Goal: Task Accomplishment & Management: Manage account settings

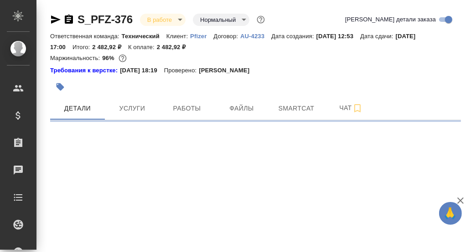
select select "RU"
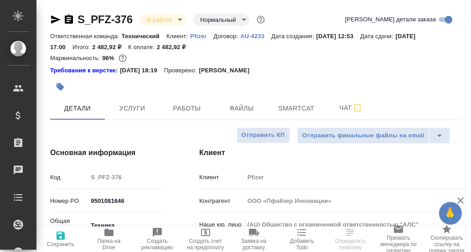
type textarea "x"
type input "[PERSON_NAME]"
type input "[PERSON_NAME]pereverzeva"
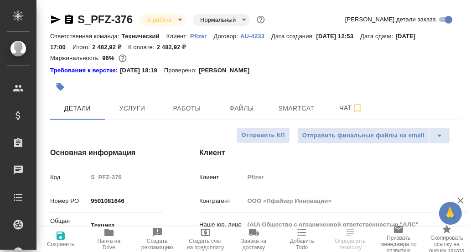
click at [108, 232] on icon "button" at bounding box center [108, 232] width 9 height 7
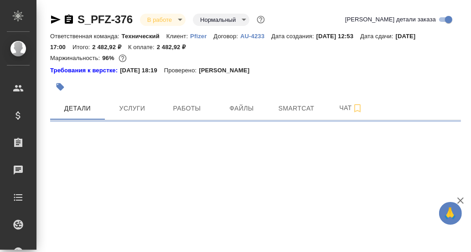
select select "RU"
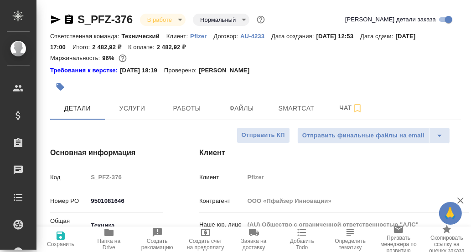
type textarea "x"
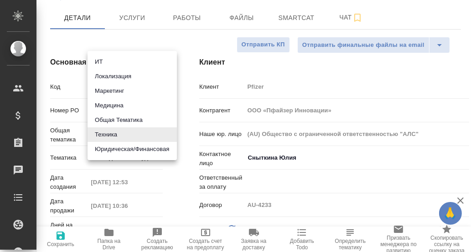
click at [112, 135] on body "🙏 .cls-1 fill:#fff; AWATERA [PERSON_NAME] d.rumyantseva Клиенты Спецификации За…" at bounding box center [235, 126] width 471 height 252
click at [120, 92] on li "Маркетинг" at bounding box center [131, 91] width 89 height 15
type input "marketing"
type textarea "x"
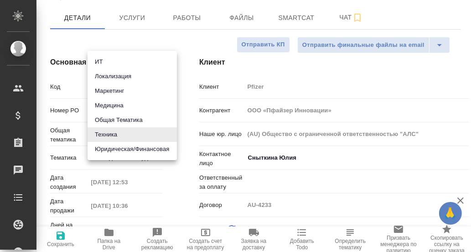
type textarea "x"
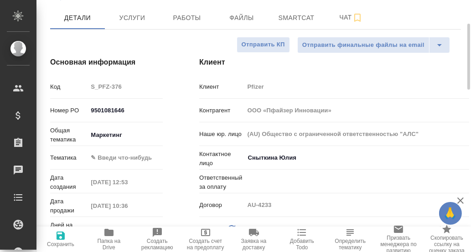
click at [110, 155] on body "🙏 .cls-1 fill:#fff; AWATERA [PERSON_NAME] d.rumyantseva Клиенты Спецификации За…" at bounding box center [235, 126] width 471 height 252
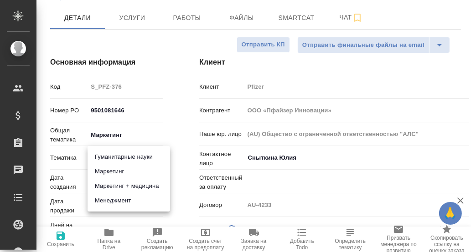
click at [182, 123] on div at bounding box center [235, 126] width 471 height 252
click at [122, 156] on body "🙏 .cls-1 fill:#fff; AWATERA [PERSON_NAME] d.rumyantseva Клиенты Спецификации За…" at bounding box center [235, 126] width 471 height 252
click at [116, 203] on li "Менеджмент" at bounding box center [128, 201] width 82 height 15
type input "5a8b8b956a9677013d343d4c"
type textarea "x"
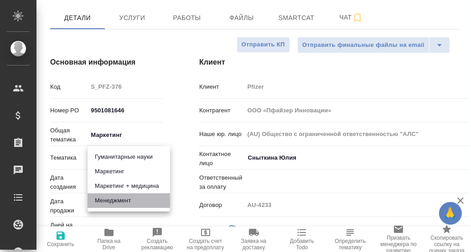
type textarea "x"
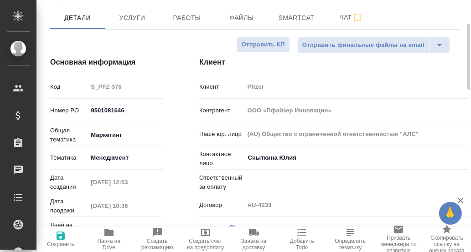
click at [60, 239] on icon "button" at bounding box center [60, 236] width 11 height 11
type textarea "x"
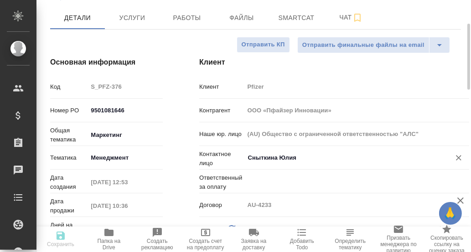
type textarea "x"
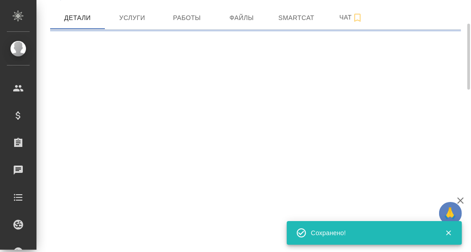
select select "RU"
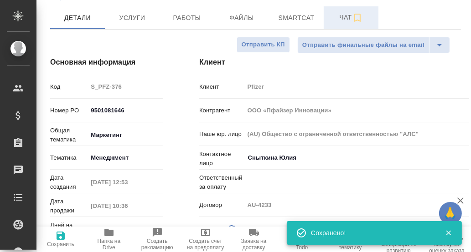
type textarea "x"
click at [344, 17] on span "Чат" at bounding box center [351, 17] width 44 height 11
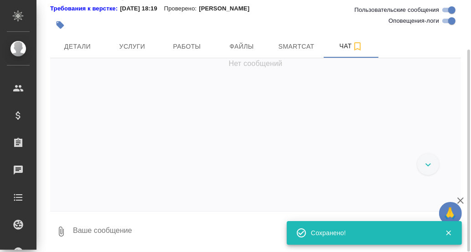
scroll to position [7415, 0]
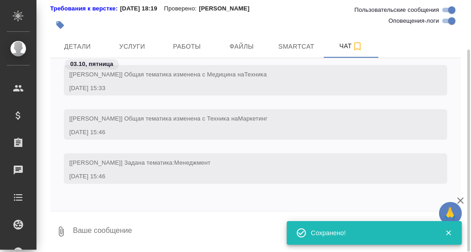
click at [117, 221] on textarea at bounding box center [266, 231] width 389 height 31
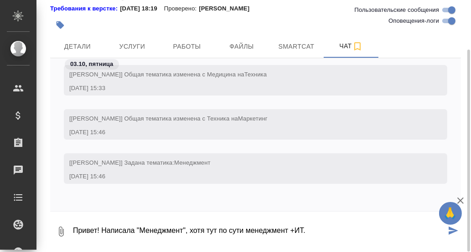
type textarea "Привет! Написала "Менеджмент", хотя тут по сути менеджмент +ИТ."
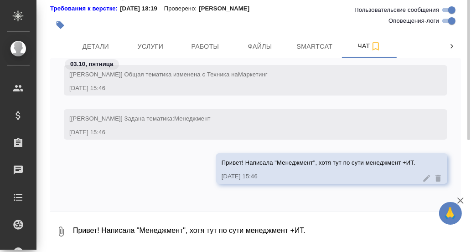
scroll to position [0, 0]
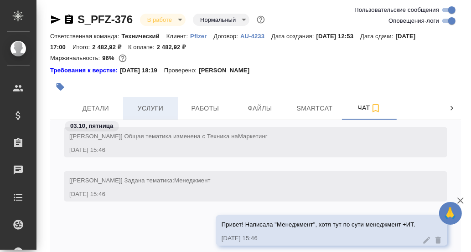
click at [150, 108] on span "Услуги" at bounding box center [150, 108] width 44 height 11
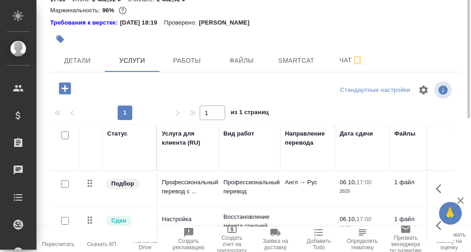
scroll to position [2, 0]
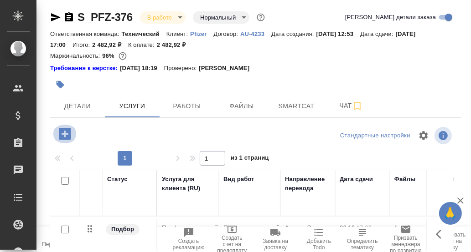
click at [63, 135] on icon "button" at bounding box center [65, 134] width 12 height 12
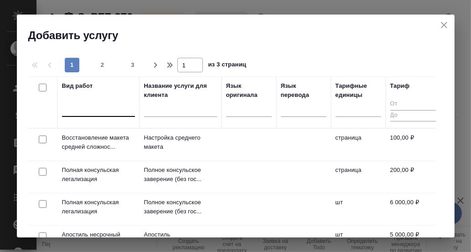
click at [85, 110] on div at bounding box center [98, 107] width 73 height 13
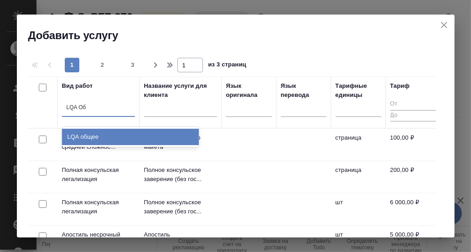
type input "LQA Общ"
click at [94, 135] on div "LQA общее" at bounding box center [130, 137] width 137 height 16
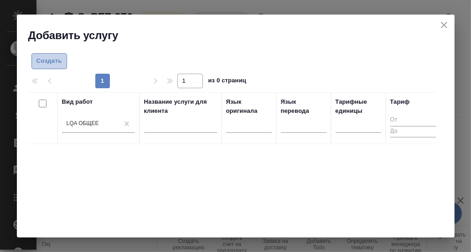
click at [53, 61] on span "Создать" at bounding box center [49, 61] width 26 height 10
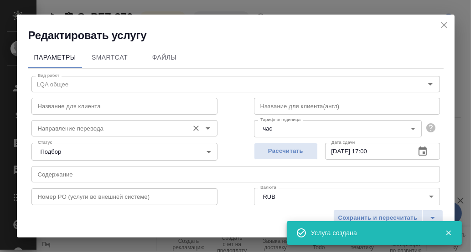
click at [94, 129] on input "Направление перевода" at bounding box center [109, 128] width 150 height 11
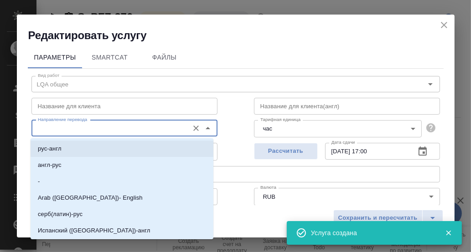
click at [81, 149] on li "рус-англ" at bounding box center [122, 149] width 183 height 16
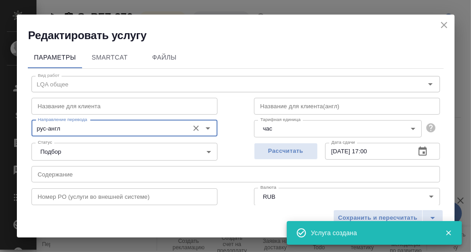
click at [77, 131] on input "рус-англ" at bounding box center [109, 128] width 150 height 11
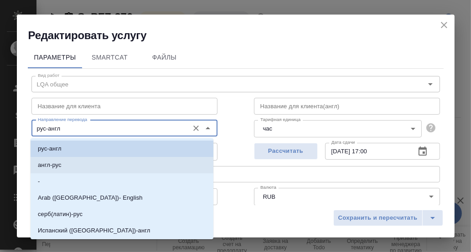
click at [73, 164] on li "англ-рус" at bounding box center [122, 165] width 183 height 16
type input "англ-рус"
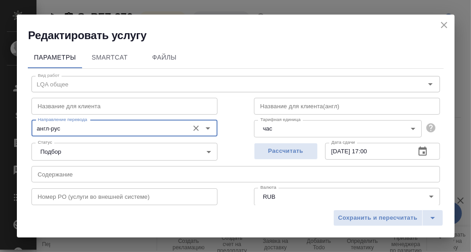
drag, startPoint x: 362, startPoint y: 219, endPoint x: 356, endPoint y: 208, distance: 12.4
click at [362, 218] on span "Сохранить и пересчитать" at bounding box center [377, 218] width 79 height 10
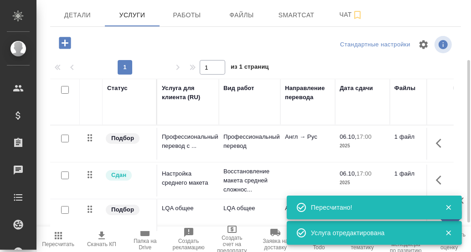
scroll to position [139, 0]
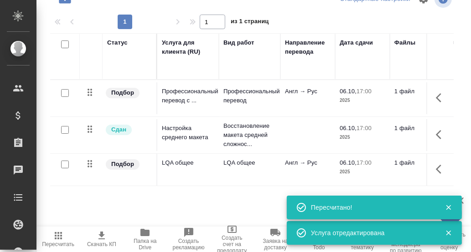
click at [436, 169] on icon "button" at bounding box center [441, 169] width 11 height 11
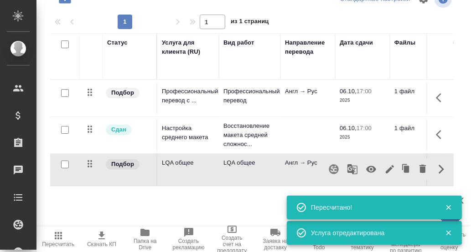
click at [366, 171] on icon "button" at bounding box center [371, 169] width 10 height 7
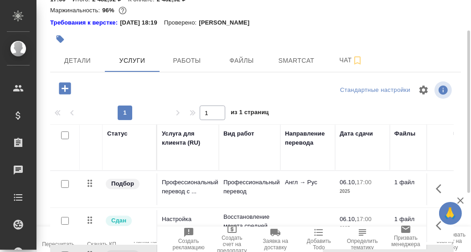
scroll to position [0, 0]
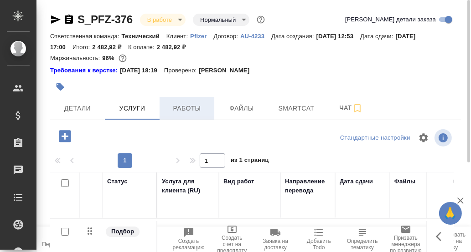
click at [186, 109] on span "Работы" at bounding box center [187, 108] width 44 height 11
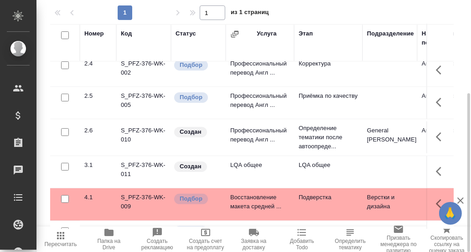
scroll to position [174, 0]
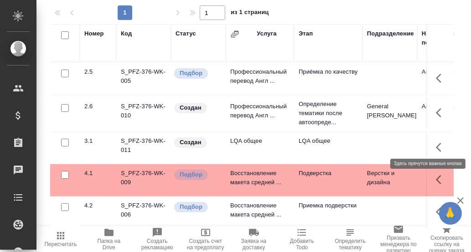
click at [436, 143] on icon "button" at bounding box center [438, 147] width 5 height 9
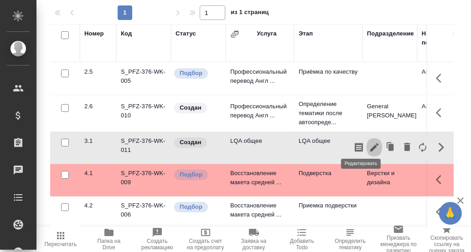
click at [370, 144] on icon "button" at bounding box center [374, 148] width 8 height 8
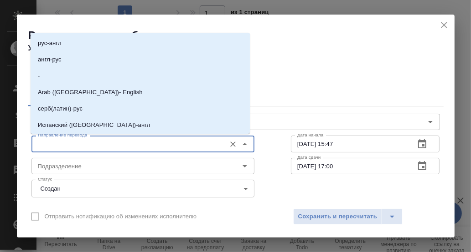
click at [125, 142] on input "Направление перевода" at bounding box center [127, 143] width 187 height 11
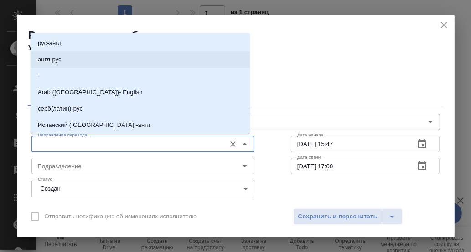
click at [74, 64] on li "англ-рус" at bounding box center [140, 59] width 219 height 16
type input "англ-рус"
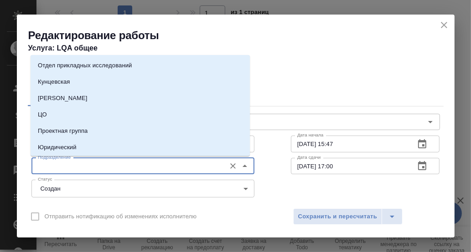
click at [79, 163] on input "Подразделение" at bounding box center [127, 166] width 187 height 11
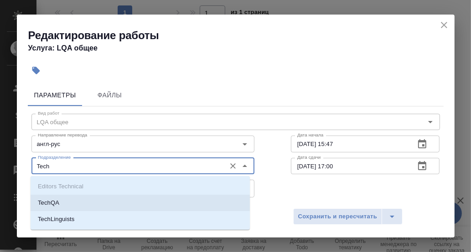
click at [60, 205] on li "TechQA" at bounding box center [140, 203] width 219 height 16
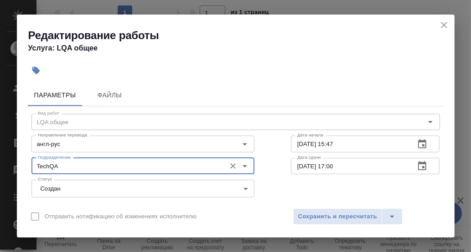
type input "TechQA"
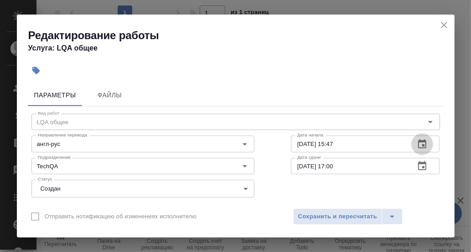
click at [418, 140] on icon "button" at bounding box center [422, 143] width 8 height 9
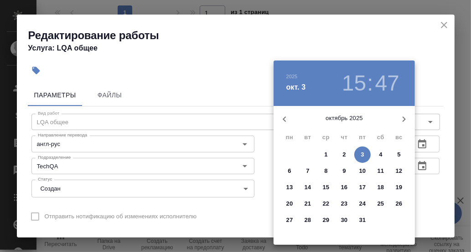
click at [416, 140] on div at bounding box center [235, 126] width 471 height 252
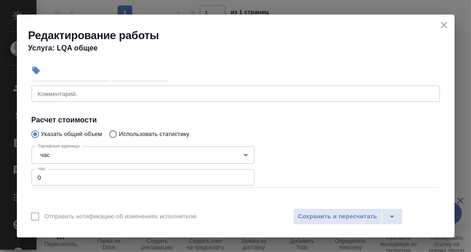
scroll to position [91, 0]
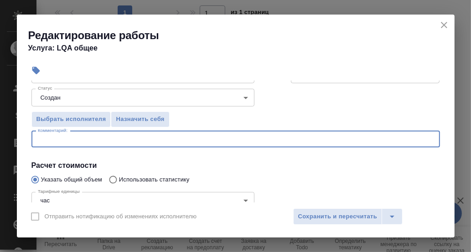
click at [73, 138] on textarea at bounding box center [235, 139] width 395 height 7
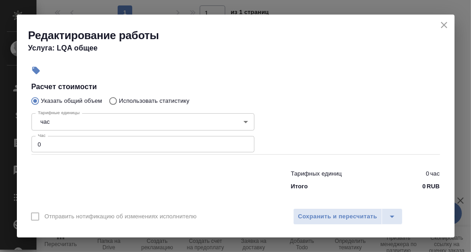
scroll to position [176, 0]
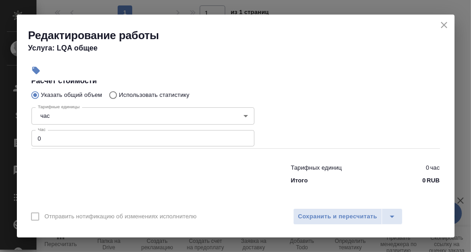
type textarea "Определение тематики"
click at [57, 138] on input "0" at bounding box center [142, 138] width 223 height 16
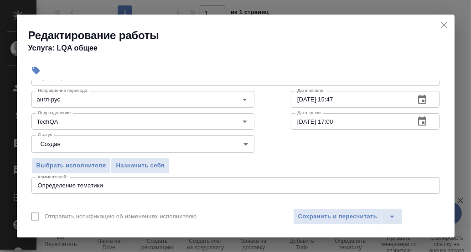
scroll to position [91, 0]
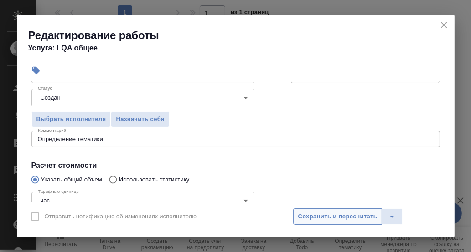
type input "0.1"
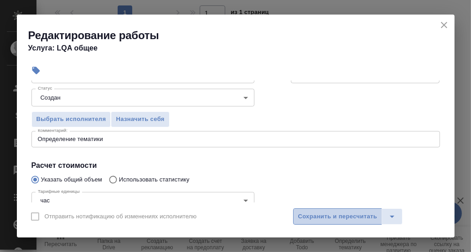
click at [324, 217] on span "Сохранить и пересчитать" at bounding box center [337, 217] width 79 height 10
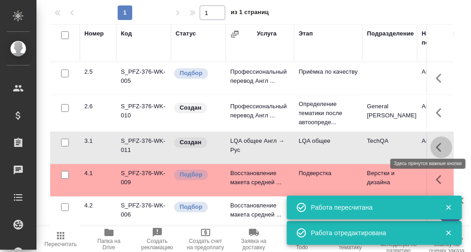
click at [436, 143] on icon "button" at bounding box center [438, 147] width 5 height 9
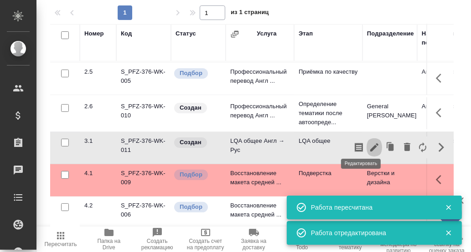
click at [369, 142] on icon "button" at bounding box center [374, 147] width 11 height 11
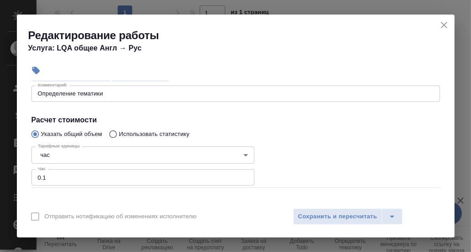
scroll to position [45, 0]
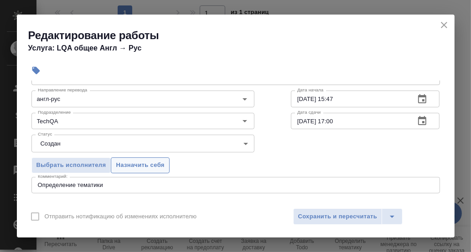
click at [152, 161] on span "Назначить себя" at bounding box center [140, 165] width 48 height 10
drag, startPoint x: 322, startPoint y: 214, endPoint x: 349, endPoint y: 198, distance: 30.6
click at [323, 213] on span "Сохранить и пересчитать" at bounding box center [337, 217] width 79 height 10
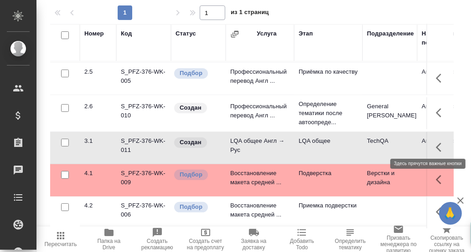
click at [436, 143] on icon "button" at bounding box center [438, 147] width 5 height 9
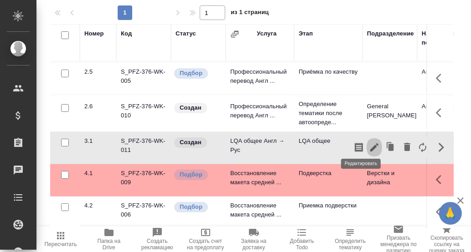
click at [370, 144] on icon "button" at bounding box center [374, 148] width 8 height 8
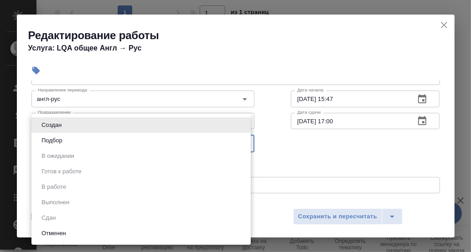
drag, startPoint x: 240, startPoint y: 145, endPoint x: 232, endPoint y: 145, distance: 7.7
click at [240, 145] on body "🙏 .cls-1 fill:#fff; AWATERA [PERSON_NAME] d.rumyantseva Клиенты Спецификации За…" at bounding box center [235, 126] width 471 height 252
click at [282, 135] on div at bounding box center [235, 126] width 471 height 252
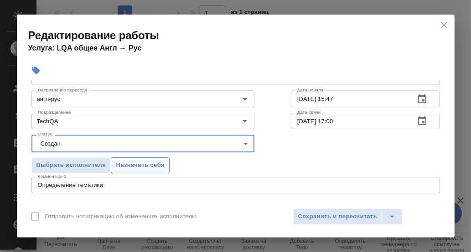
click at [143, 162] on span "Назначить себя" at bounding box center [140, 165] width 48 height 10
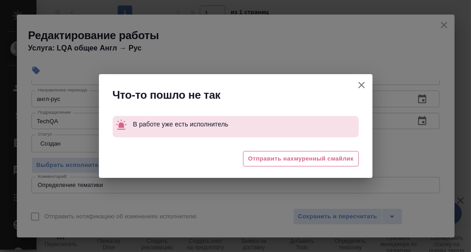
click at [365, 85] on icon "button" at bounding box center [361, 85] width 11 height 11
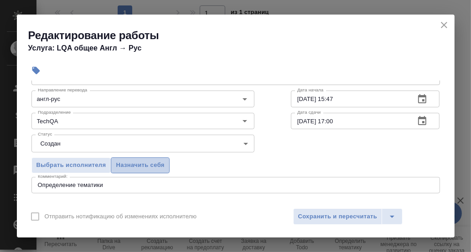
click at [156, 164] on span "Назначить себя" at bounding box center [140, 165] width 48 height 10
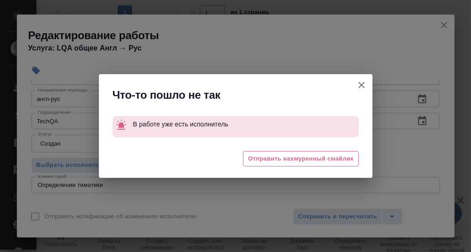
drag, startPoint x: 356, startPoint y: 85, endPoint x: 351, endPoint y: 115, distance: 30.4
click at [356, 86] on icon "button" at bounding box center [361, 85] width 11 height 11
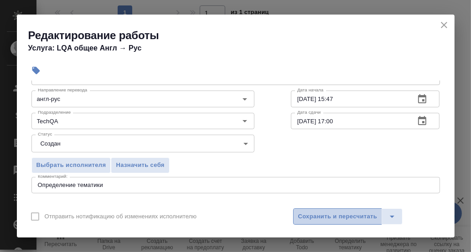
click at [334, 213] on span "Сохранить и пересчитать" at bounding box center [337, 217] width 79 height 10
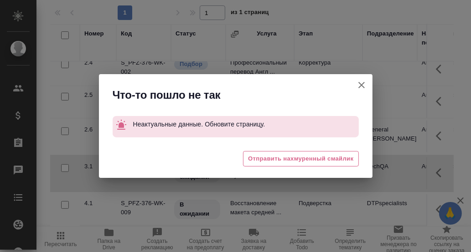
scroll to position [151, 0]
drag, startPoint x: 361, startPoint y: 82, endPoint x: 361, endPoint y: 89, distance: 6.8
click at [361, 82] on icon "button" at bounding box center [361, 85] width 11 height 11
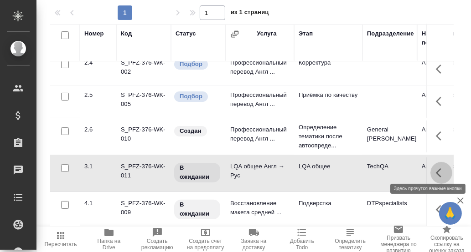
click at [436, 168] on icon "button" at bounding box center [441, 173] width 11 height 11
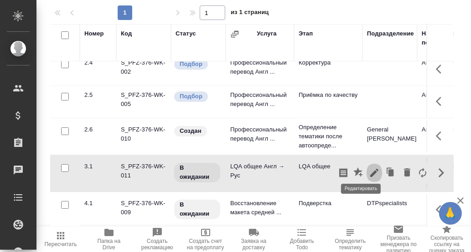
click at [370, 169] on icon "button" at bounding box center [374, 173] width 8 height 8
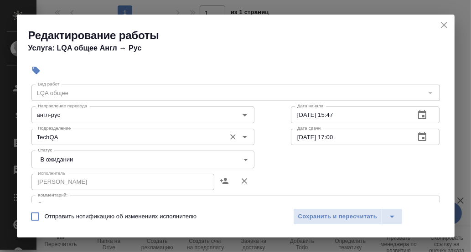
scroll to position [45, 0]
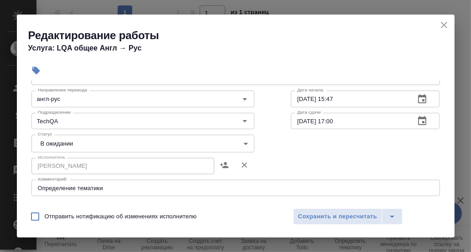
click at [241, 139] on body "🙏 .cls-1 fill:#fff; AWATERA [PERSON_NAME] d.rumyantseva Клиенты Спецификации За…" at bounding box center [235, 126] width 471 height 252
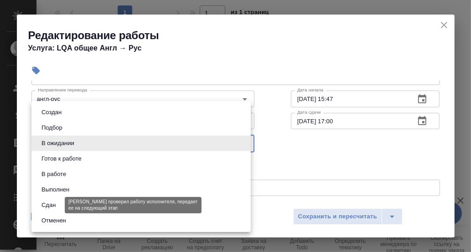
click at [54, 206] on button "Сдан" at bounding box center [49, 205] width 20 height 10
type input "closed"
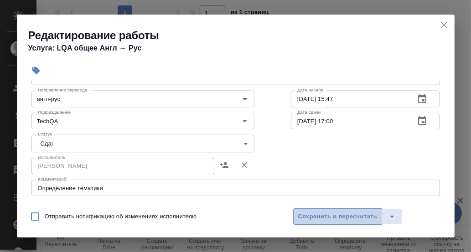
click at [318, 217] on span "Сохранить и пересчитать" at bounding box center [337, 217] width 79 height 10
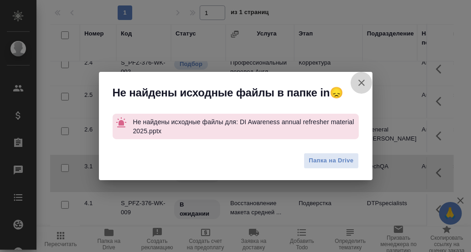
click at [360, 82] on icon "button" at bounding box center [361, 83] width 6 height 6
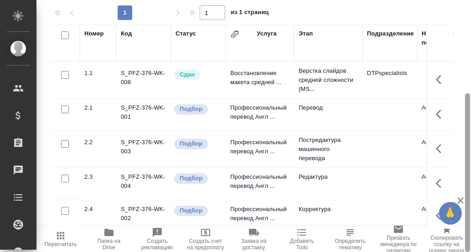
scroll to position [57, 0]
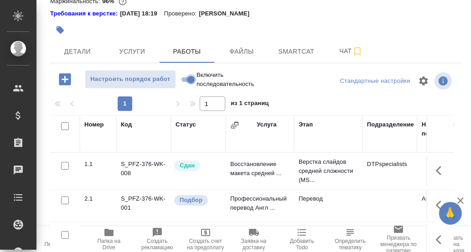
click at [185, 78] on input "Включить последовательность" at bounding box center [190, 79] width 33 height 11
checkbox input "true"
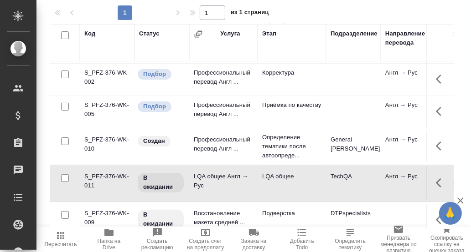
scroll to position [151, 0]
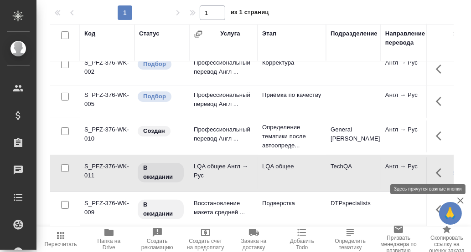
click at [436, 169] on icon "button" at bounding box center [438, 173] width 5 height 9
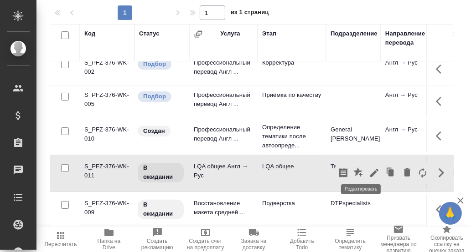
click at [370, 169] on icon "button" at bounding box center [374, 173] width 8 height 8
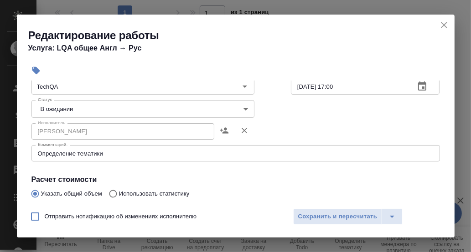
scroll to position [91, 0]
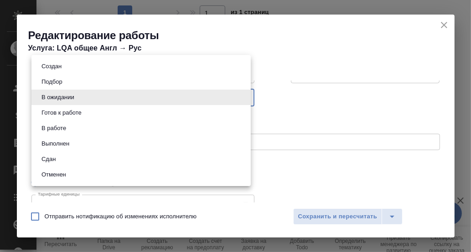
drag, startPoint x: 241, startPoint y: 96, endPoint x: 218, endPoint y: 104, distance: 24.1
click at [240, 96] on body "🙏 .cls-1 fill:#fff; AWATERA [PERSON_NAME] d.rumyantseva Клиенты Спецификации За…" at bounding box center [235, 126] width 471 height 252
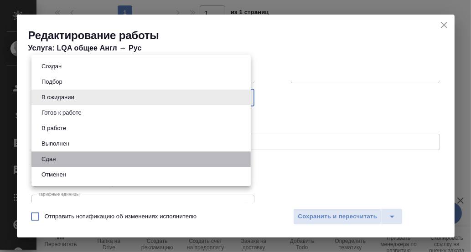
click at [58, 159] on li "Сдан" at bounding box center [140, 159] width 219 height 15
type input "closed"
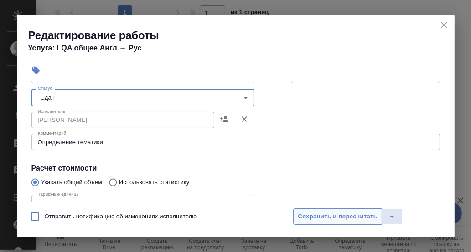
click at [305, 216] on span "Сохранить и пересчитать" at bounding box center [337, 217] width 79 height 10
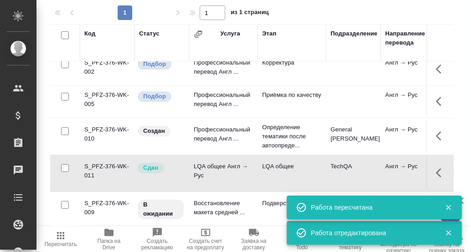
scroll to position [0, 0]
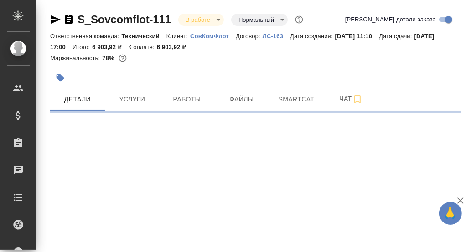
select select "RU"
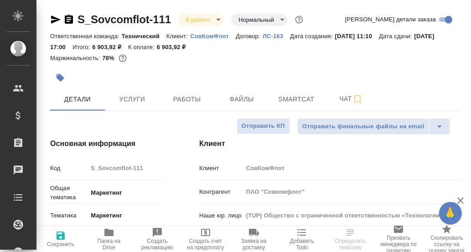
type textarea "x"
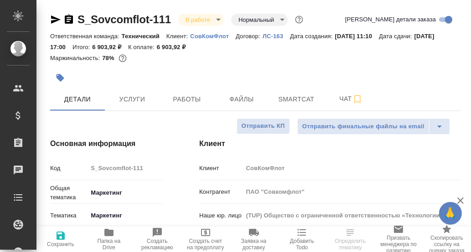
type textarea "x"
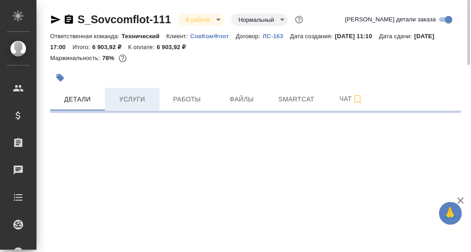
select select "RU"
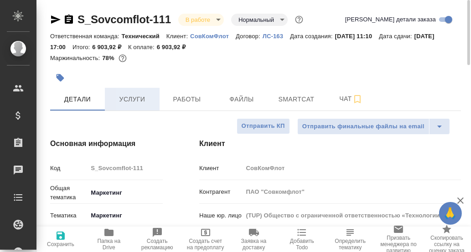
type textarea "x"
click at [133, 99] on span "Услуги" at bounding box center [132, 99] width 44 height 11
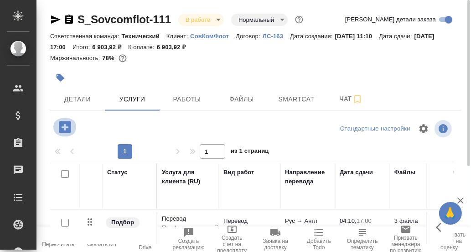
click at [66, 125] on icon "button" at bounding box center [65, 127] width 12 height 12
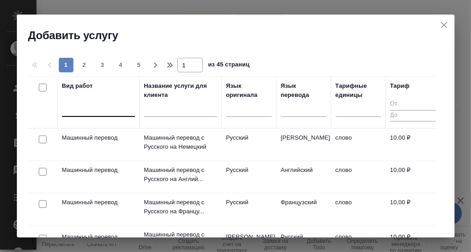
click at [78, 110] on div at bounding box center [98, 107] width 73 height 13
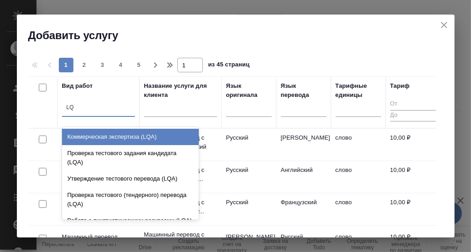
type input "L"
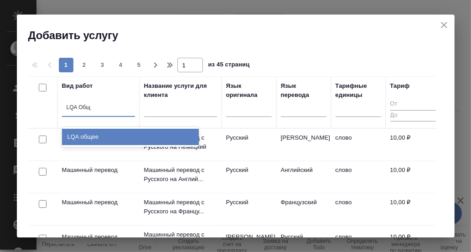
type input "LQA Обще"
click at [88, 138] on div "LQA общее" at bounding box center [130, 137] width 137 height 16
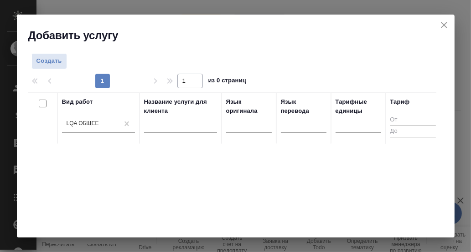
click at [236, 183] on div "Вид работ LQA общее Название услуги для клиента Язык оригинала Язык перевода Та…" at bounding box center [232, 228] width 408 height 273
click at [51, 62] on span "Создать" at bounding box center [49, 61] width 26 height 10
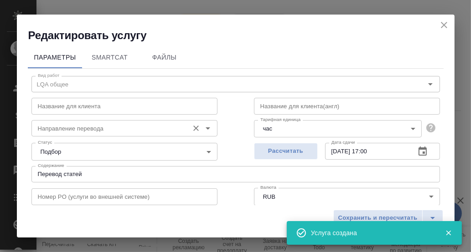
click at [93, 131] on input "Направление перевода" at bounding box center [109, 128] width 150 height 11
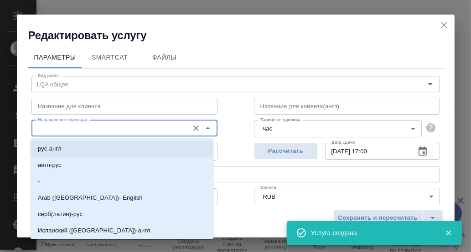
click at [59, 148] on p "рус-англ" at bounding box center [50, 148] width 24 height 9
type input "рус-англ"
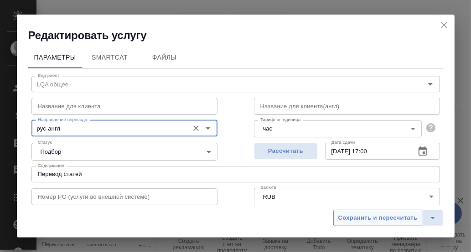
click at [362, 215] on span "Сохранить и пересчитать" at bounding box center [377, 218] width 79 height 10
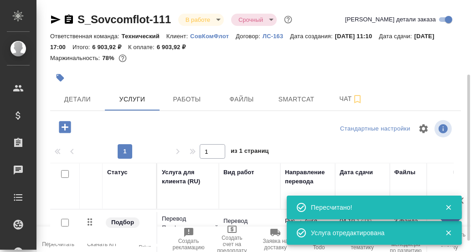
type input "urgent"
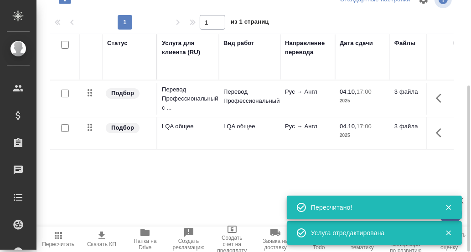
click at [440, 132] on icon "button" at bounding box center [441, 133] width 11 height 11
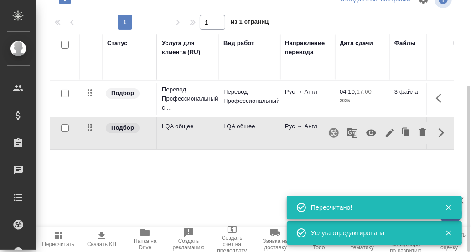
drag, startPoint x: 370, startPoint y: 132, endPoint x: 391, endPoint y: 153, distance: 29.3
click at [370, 133] on icon "button" at bounding box center [371, 133] width 10 height 7
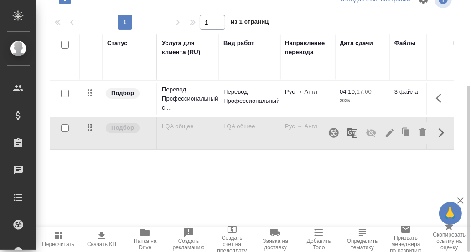
scroll to position [0, 0]
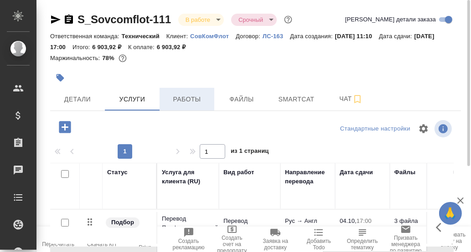
click at [185, 99] on span "Работы" at bounding box center [187, 99] width 44 height 11
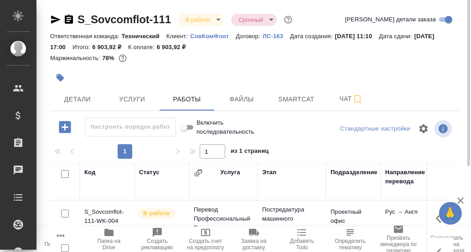
scroll to position [139, 0]
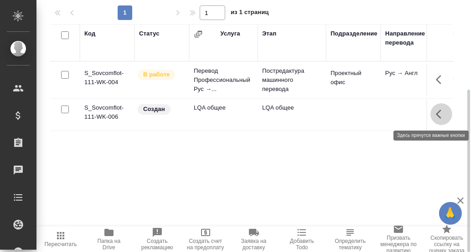
click at [439, 112] on icon "button" at bounding box center [441, 114] width 11 height 11
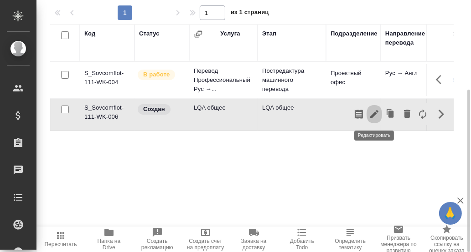
click at [374, 113] on icon "button" at bounding box center [374, 114] width 8 height 8
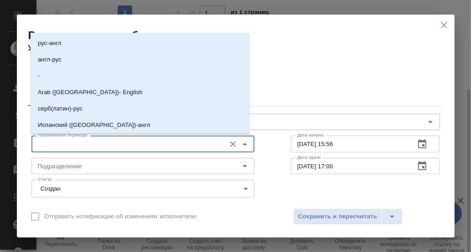
click at [109, 145] on input "Направление перевода" at bounding box center [127, 143] width 187 height 11
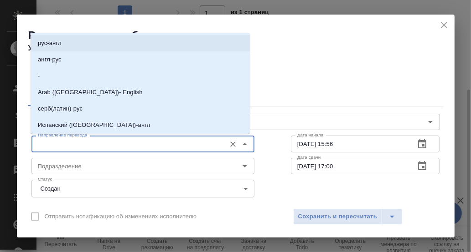
drag, startPoint x: 58, startPoint y: 42, endPoint x: 58, endPoint y: 51, distance: 9.1
click at [58, 43] on p "рус-англ" at bounding box center [50, 43] width 24 height 9
type input "рус-англ"
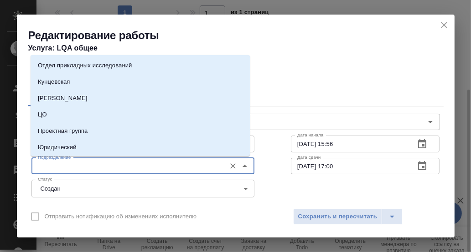
click at [62, 168] on input "Подразделение" at bounding box center [127, 166] width 187 height 11
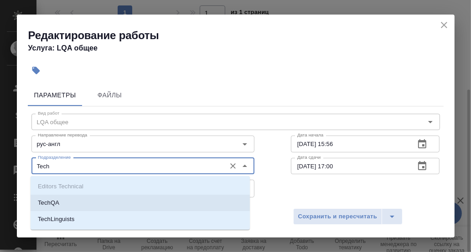
click at [53, 200] on p "TechQA" at bounding box center [48, 203] width 21 height 9
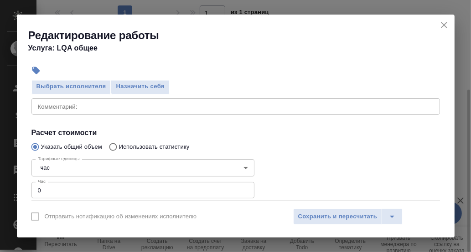
scroll to position [137, 0]
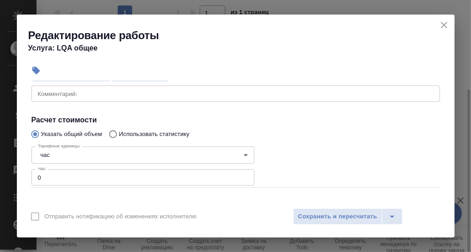
type input "TechQA"
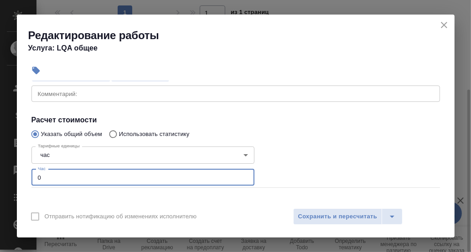
drag, startPoint x: 44, startPoint y: 177, endPoint x: 51, endPoint y: 175, distance: 8.0
click at [44, 177] on input "0" at bounding box center [142, 177] width 223 height 16
type input "0.15"
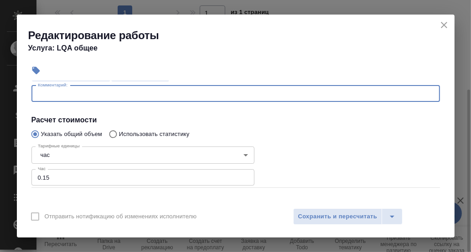
click at [62, 94] on textarea at bounding box center [235, 93] width 395 height 7
type textarea "Определение тематики"
click at [329, 218] on span "Сохранить и пересчитать" at bounding box center [337, 217] width 79 height 10
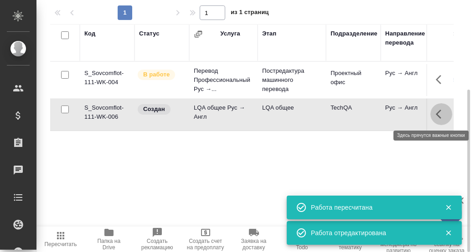
drag, startPoint x: 438, startPoint y: 113, endPoint x: 431, endPoint y: 116, distance: 7.1
click at [438, 113] on icon "button" at bounding box center [441, 114] width 11 height 11
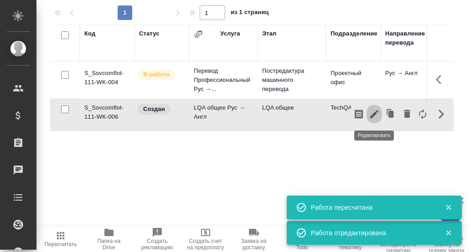
click at [376, 116] on icon "button" at bounding box center [374, 114] width 11 height 11
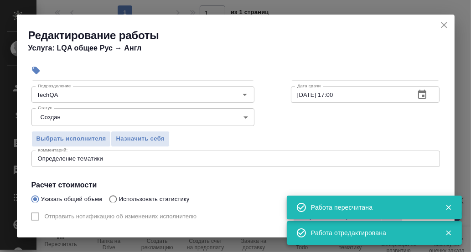
scroll to position [91, 0]
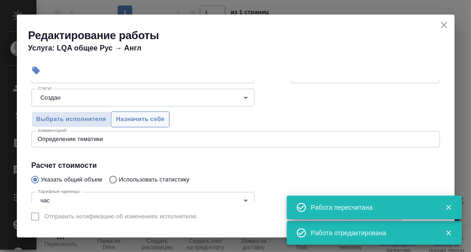
click at [154, 117] on span "Назначить себя" at bounding box center [140, 119] width 48 height 10
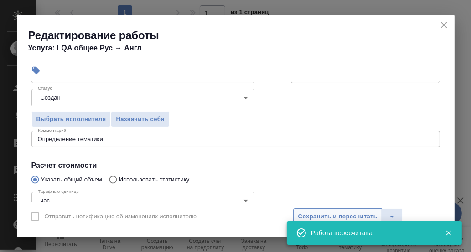
click at [342, 213] on span "Сохранить и пересчитать" at bounding box center [337, 217] width 79 height 10
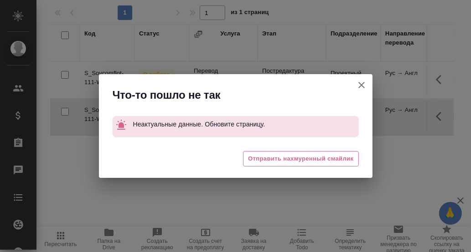
click at [363, 85] on icon "button" at bounding box center [361, 85] width 11 height 11
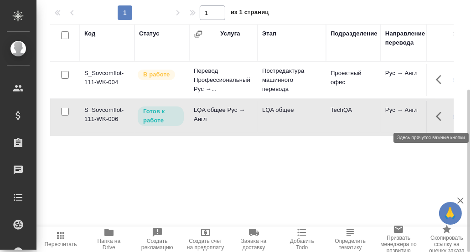
click at [439, 116] on icon "button" at bounding box center [441, 116] width 11 height 11
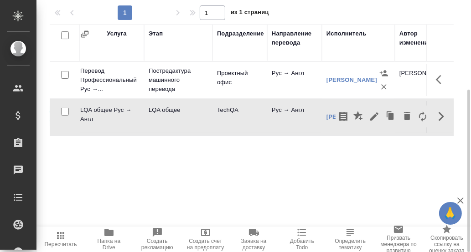
scroll to position [0, 123]
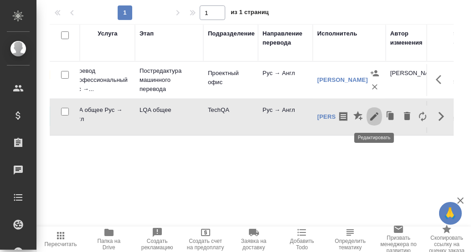
click at [377, 114] on icon "button" at bounding box center [374, 117] width 8 height 8
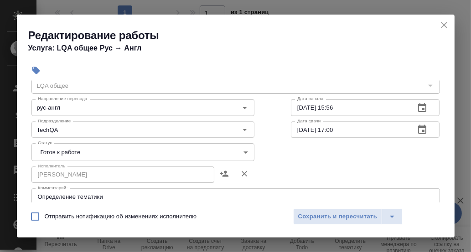
scroll to position [45, 0]
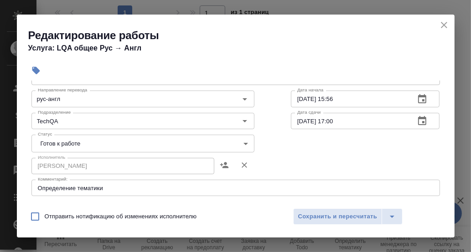
click at [244, 141] on body "🙏 .cls-1 fill:#fff; AWATERA Румянцева Дарья d.rumyantseva Клиенты Спецификации …" at bounding box center [235, 126] width 471 height 252
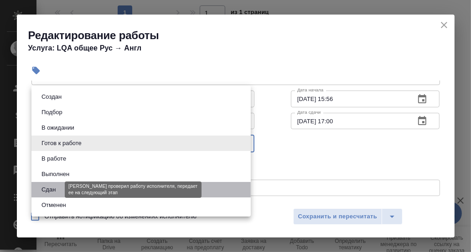
click at [54, 188] on button "Сдан" at bounding box center [49, 190] width 20 height 10
type input "closed"
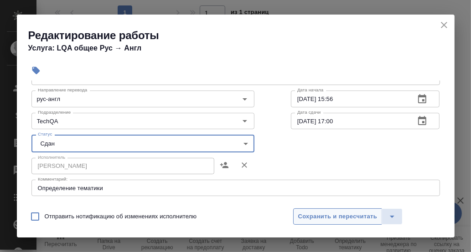
click at [332, 215] on span "Сохранить и пересчитать" at bounding box center [337, 217] width 79 height 10
